Goal: Find specific page/section: Find specific page/section

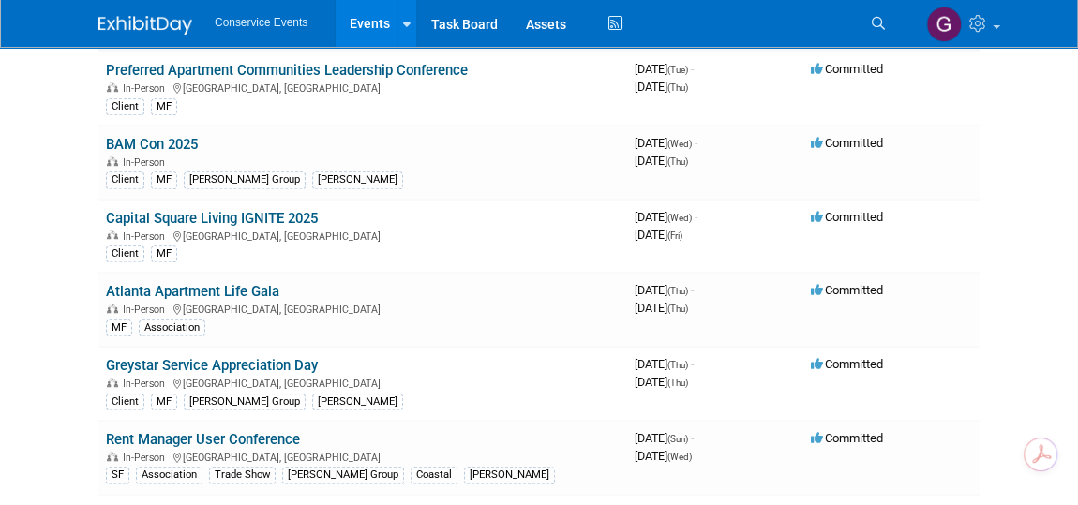
scroll to position [681, 0]
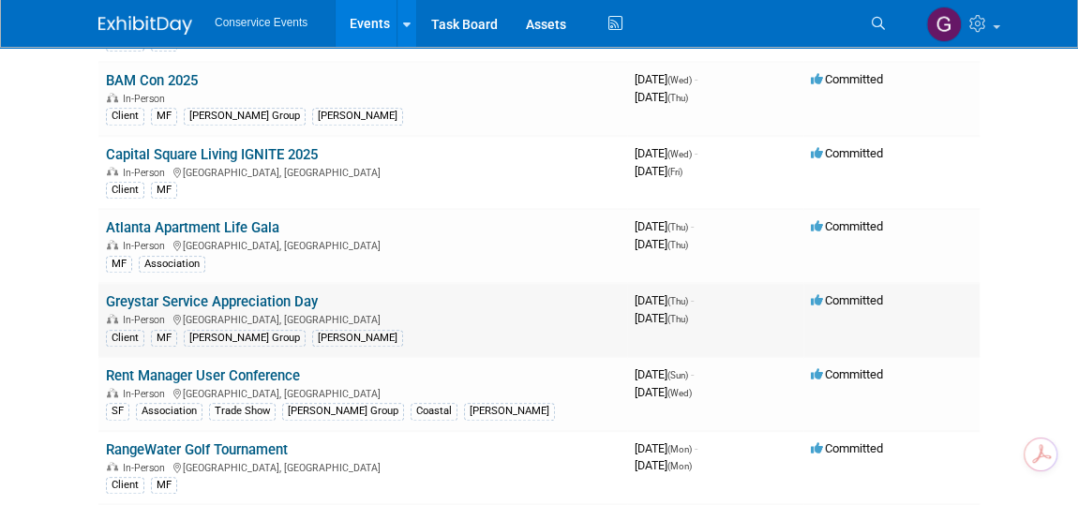
click at [189, 311] on div "In-Person [GEOGRAPHIC_DATA], [GEOGRAPHIC_DATA]" at bounding box center [363, 318] width 514 height 15
click at [189, 295] on link "Greystar Service Appreciation Day" at bounding box center [212, 301] width 212 height 17
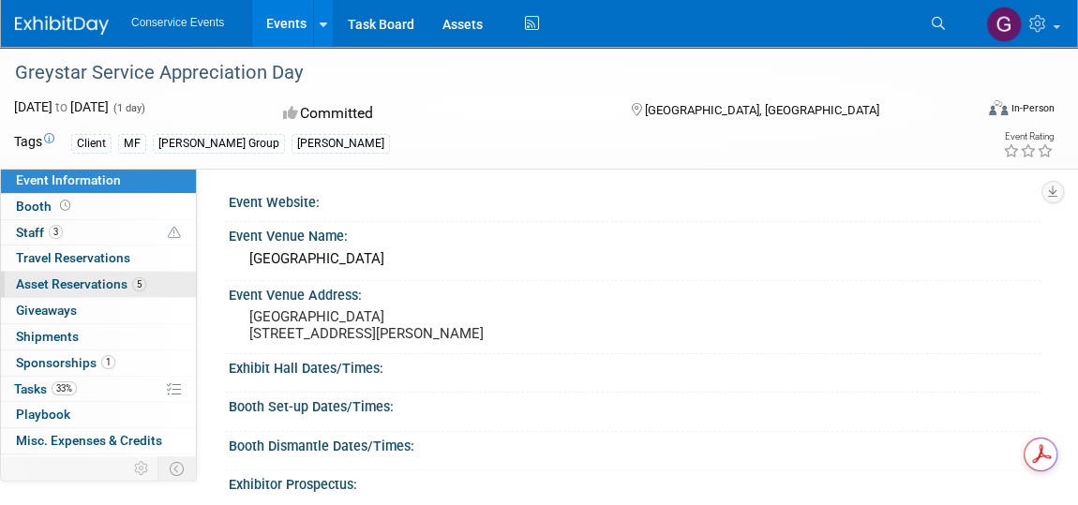
click at [42, 284] on span "Asset Reservations 5" at bounding box center [81, 283] width 130 height 15
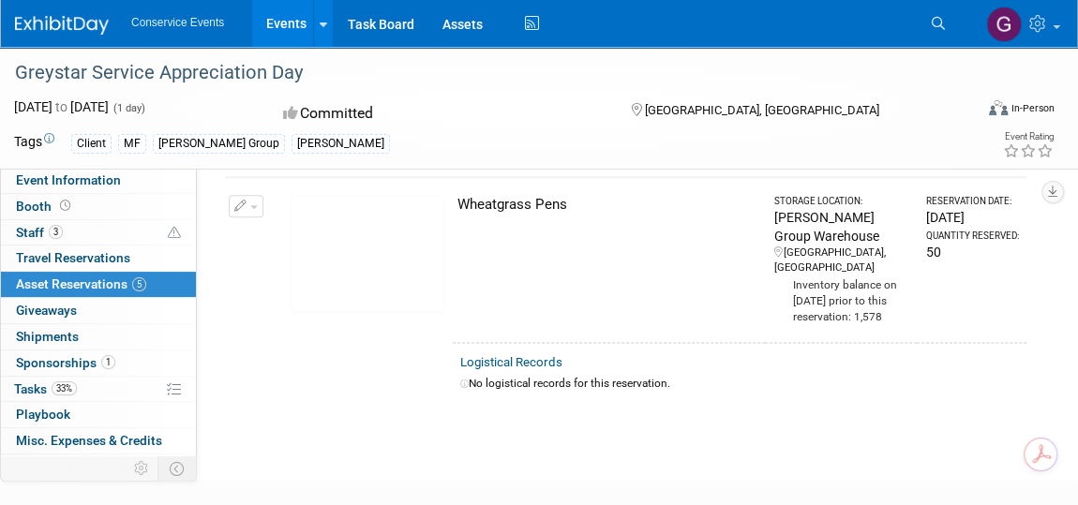
scroll to position [1075, 0]
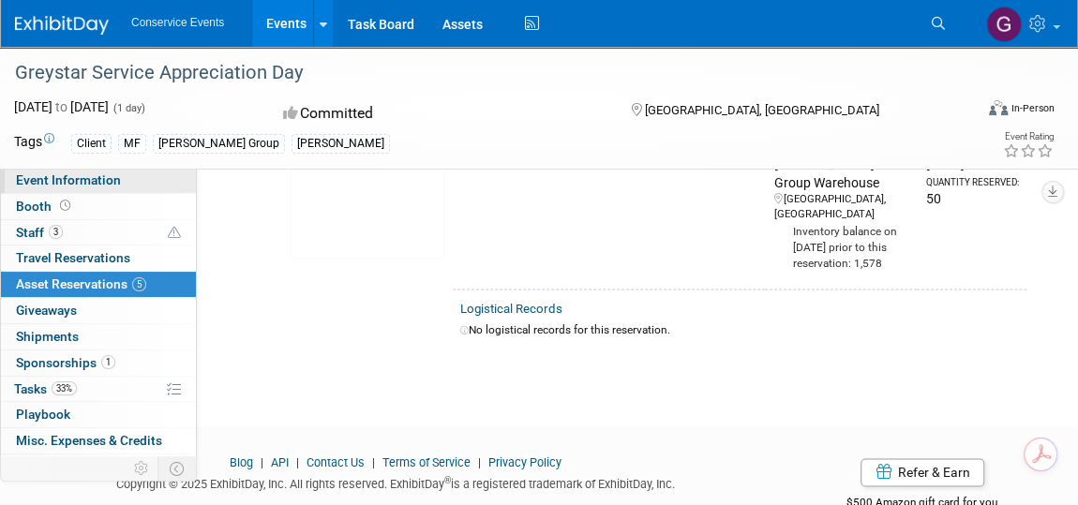
click at [59, 168] on link "Event Information" at bounding box center [98, 180] width 195 height 25
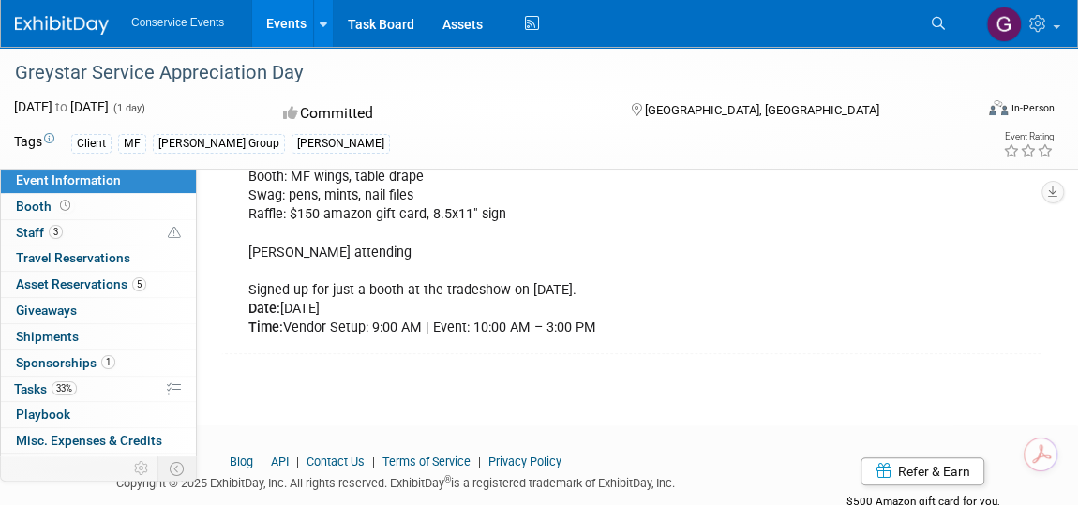
scroll to position [340, 0]
